Goal: Transaction & Acquisition: Purchase product/service

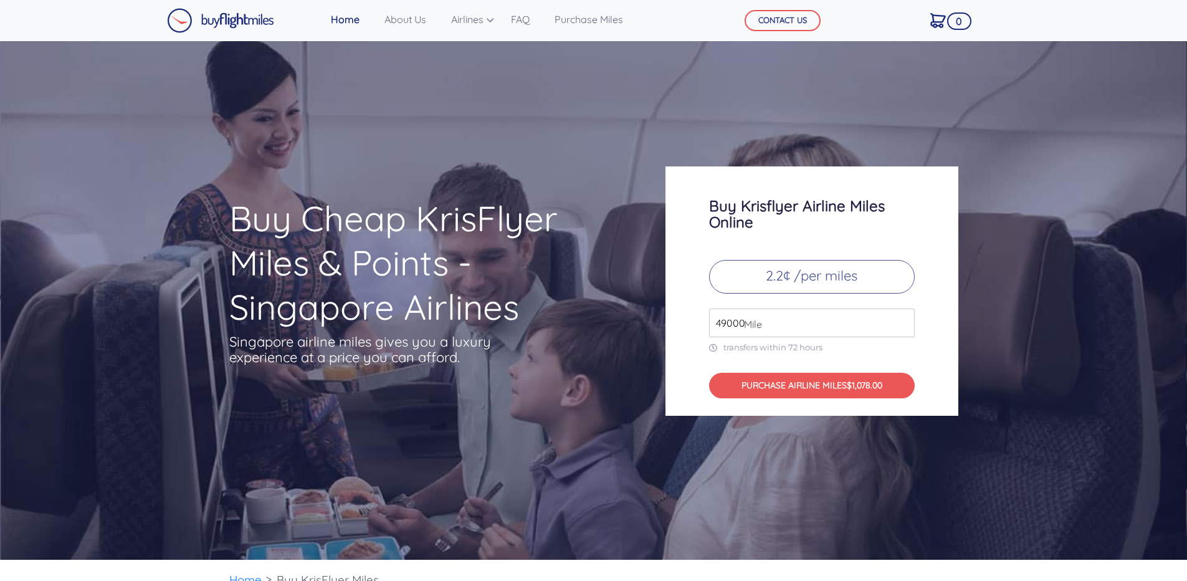
click at [745, 322] on span "Mile" at bounding box center [750, 324] width 24 height 15
drag, startPoint x: 745, startPoint y: 322, endPoint x: 738, endPoint y: 322, distance: 6.9
click at [738, 322] on span "Mile" at bounding box center [750, 324] width 24 height 15
drag, startPoint x: 725, startPoint y: 322, endPoint x: 719, endPoint y: 324, distance: 6.5
click at [719, 324] on input "49000" at bounding box center [812, 322] width 206 height 29
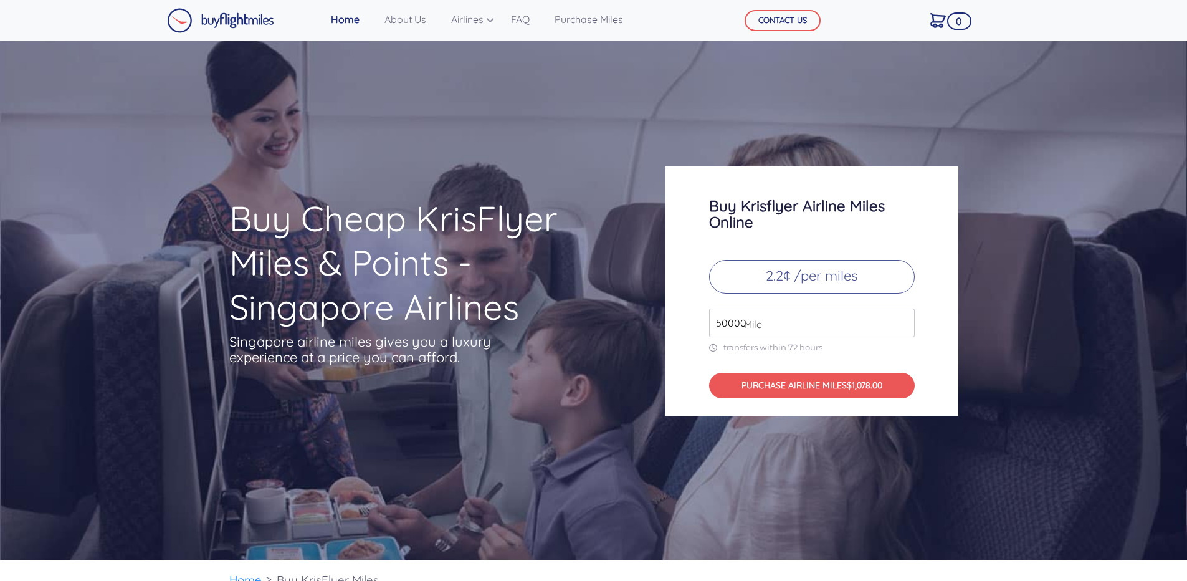
click at [904, 317] on input "50000" at bounding box center [812, 322] width 206 height 29
drag, startPoint x: 745, startPoint y: 323, endPoint x: 710, endPoint y: 327, distance: 35.1
click at [710, 327] on div "50000 Mile" at bounding box center [812, 322] width 206 height 29
click at [841, 337] on div "Buy Krisflyer Airline Miles Online 2.2¢ /per miles 50000 Mile transfers within …" at bounding box center [812, 290] width 293 height 249
click at [906, 322] on input "51000" at bounding box center [812, 322] width 206 height 29
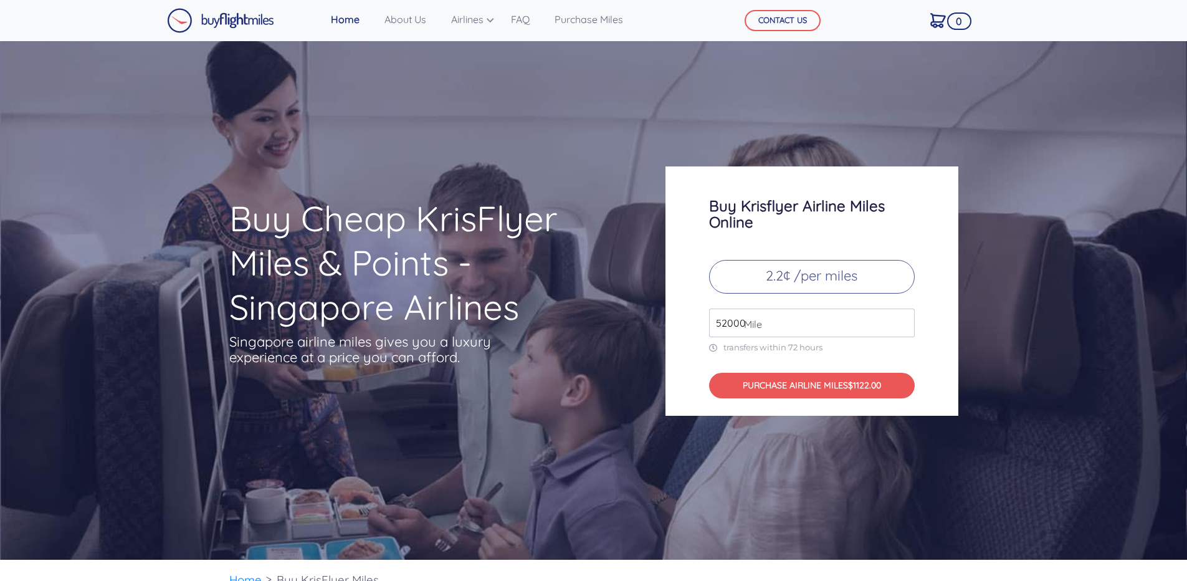
click at [904, 320] on input "52000" at bounding box center [812, 322] width 206 height 29
click at [904, 319] on input "53000" at bounding box center [812, 322] width 206 height 29
click at [903, 321] on input "54000" at bounding box center [812, 322] width 206 height 29
click at [903, 321] on input "94000" at bounding box center [812, 322] width 206 height 29
click at [903, 321] on input "95000" at bounding box center [812, 322] width 206 height 29
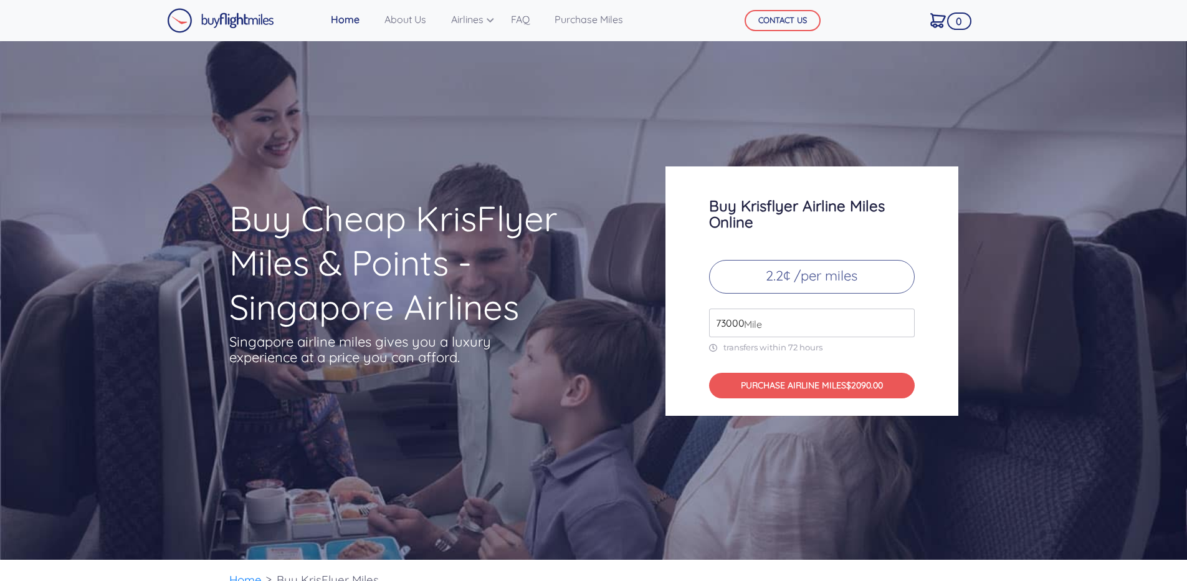
type input "73000"
click at [903, 326] on input "73000" at bounding box center [812, 322] width 206 height 29
